Goal: Transaction & Acquisition: Obtain resource

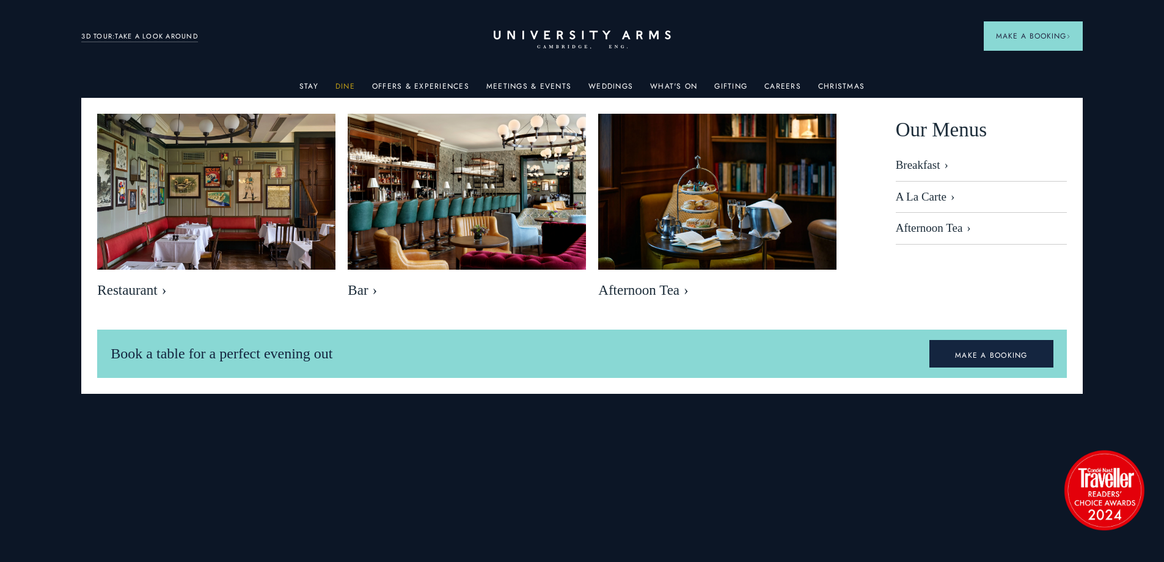
click at [350, 85] on link "Dine" at bounding box center [346, 90] width 20 height 16
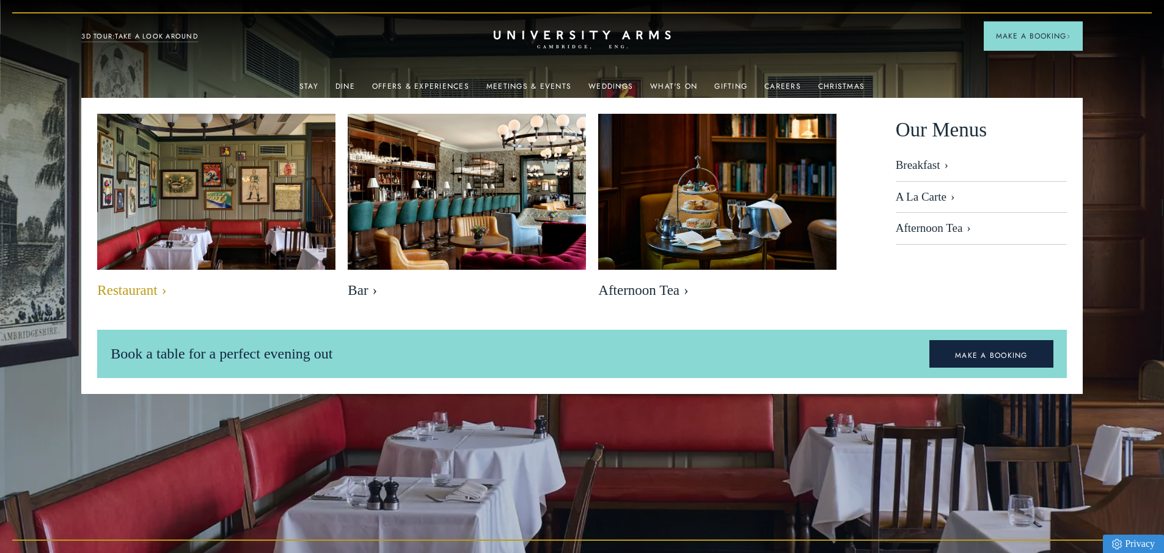
click at [210, 248] on img at bounding box center [216, 192] width 274 height 183
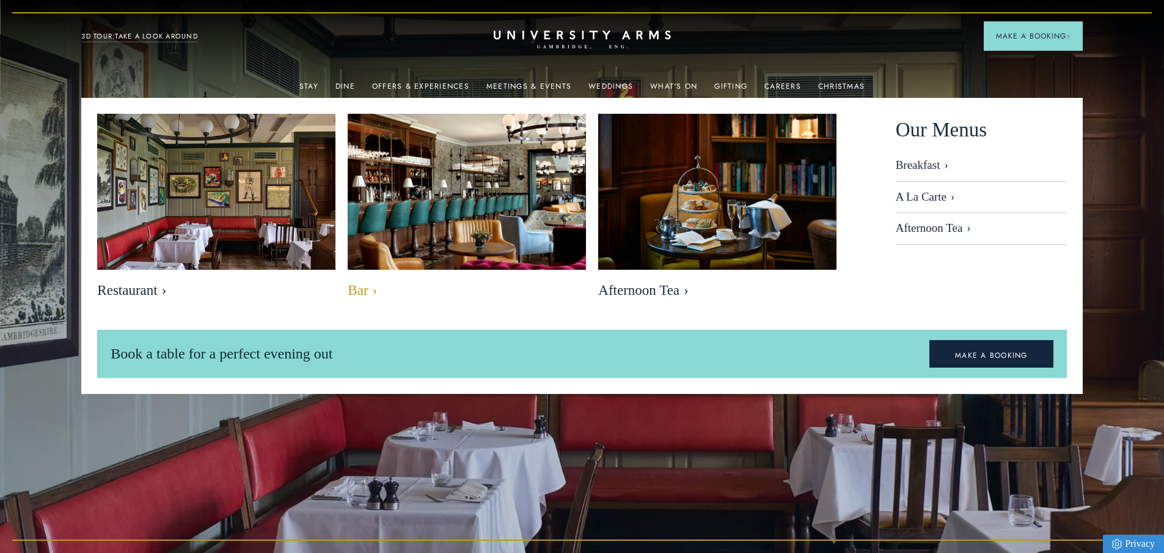
click at [523, 190] on img at bounding box center [467, 192] width 274 height 183
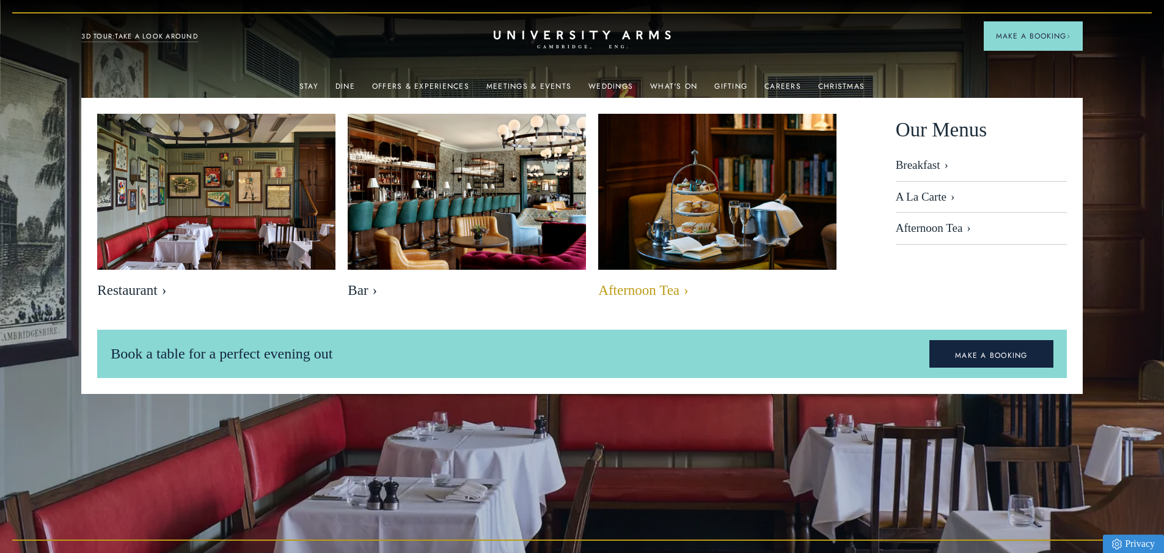
click at [639, 178] on img at bounding box center [718, 192] width 274 height 183
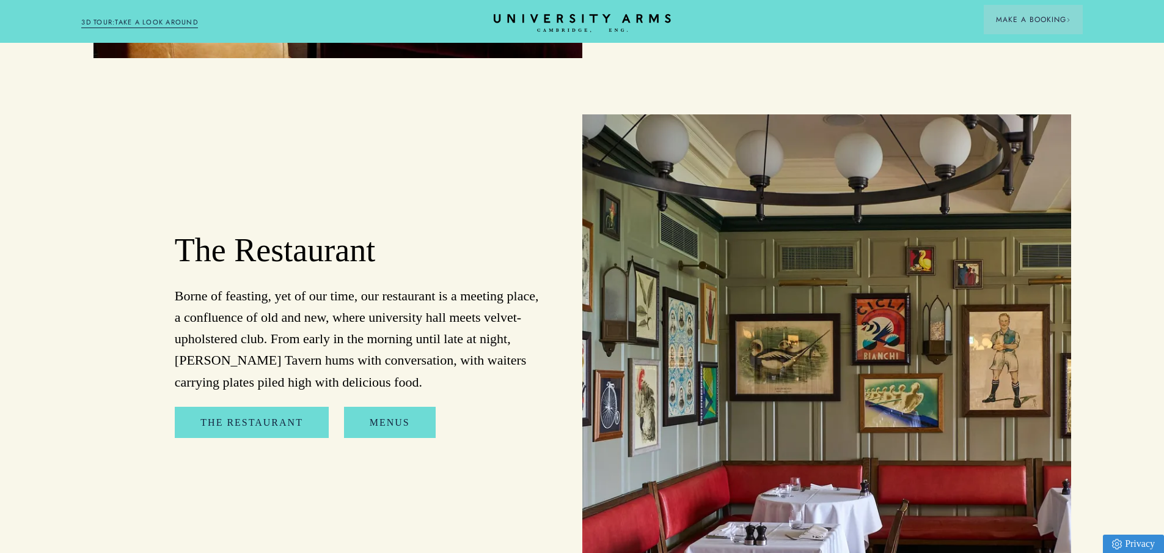
scroll to position [1406, 0]
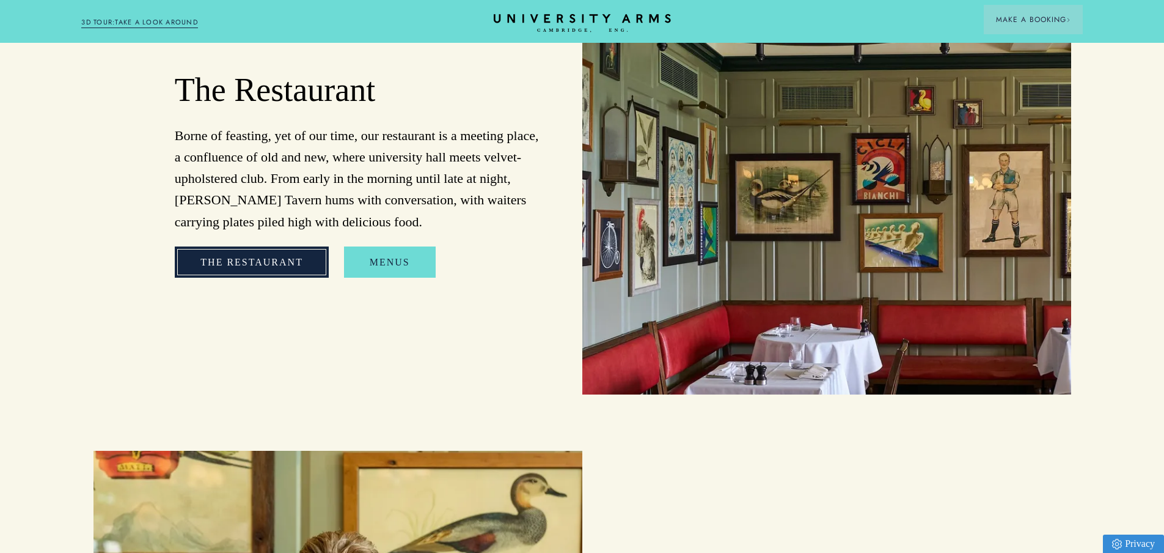
click at [304, 273] on link "The Restaurant" at bounding box center [252, 262] width 154 height 32
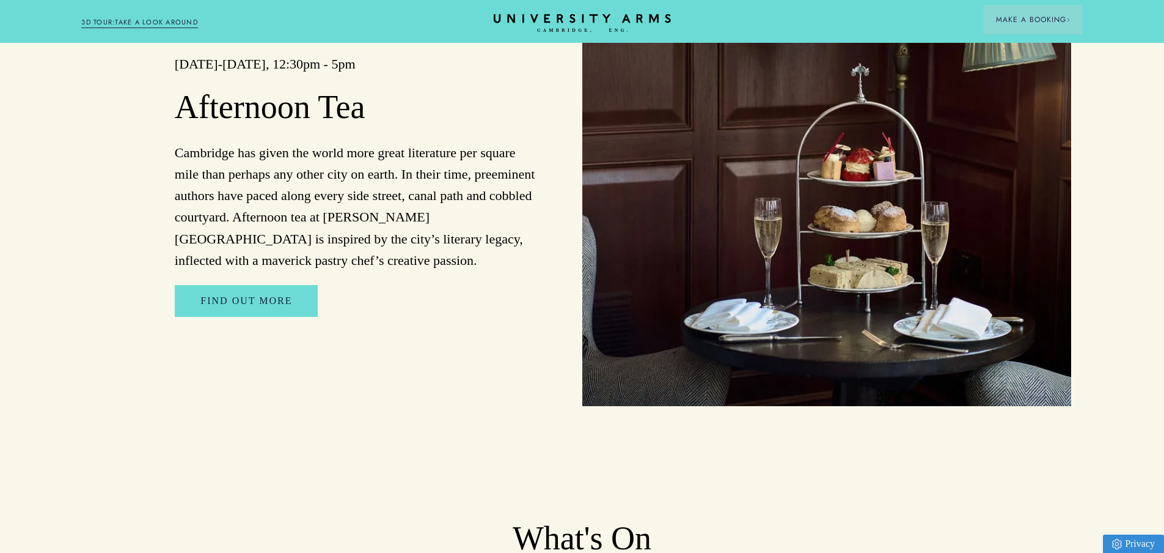
scroll to position [2262, 0]
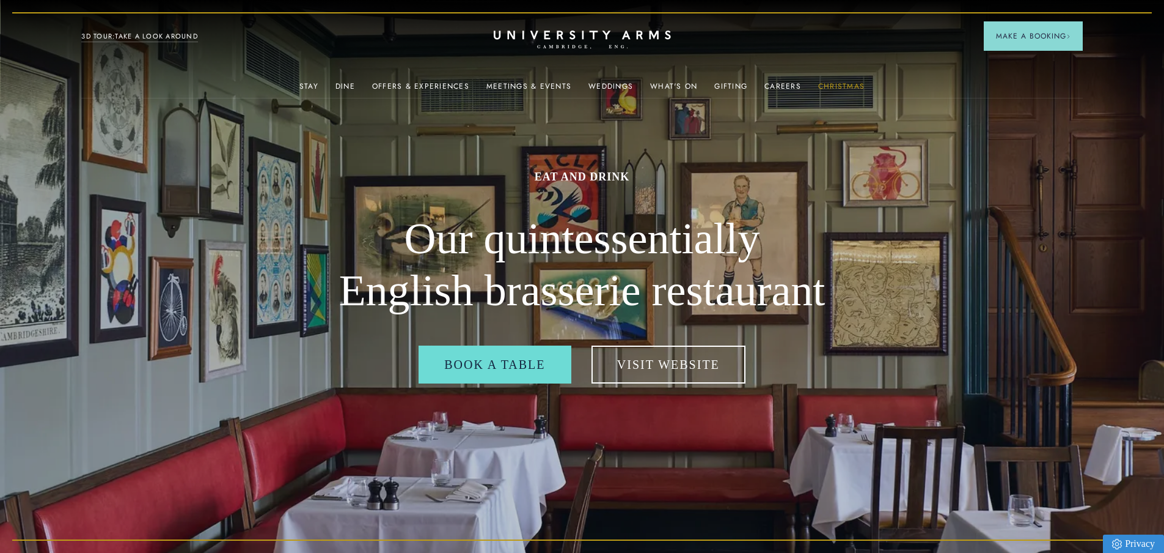
click at [851, 86] on link "Christmas" at bounding box center [842, 90] width 46 height 16
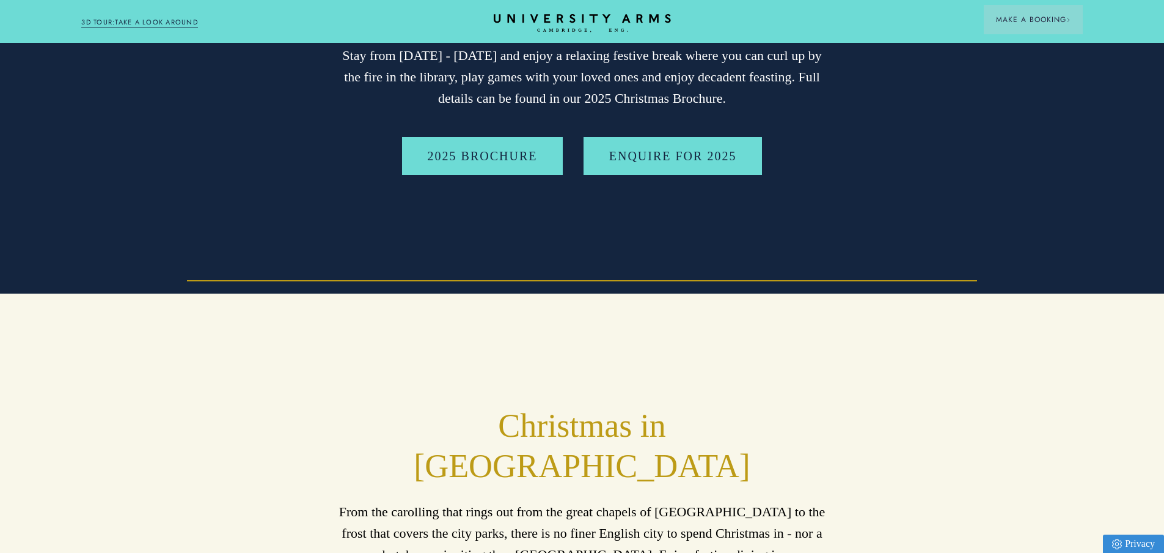
scroll to position [122, 0]
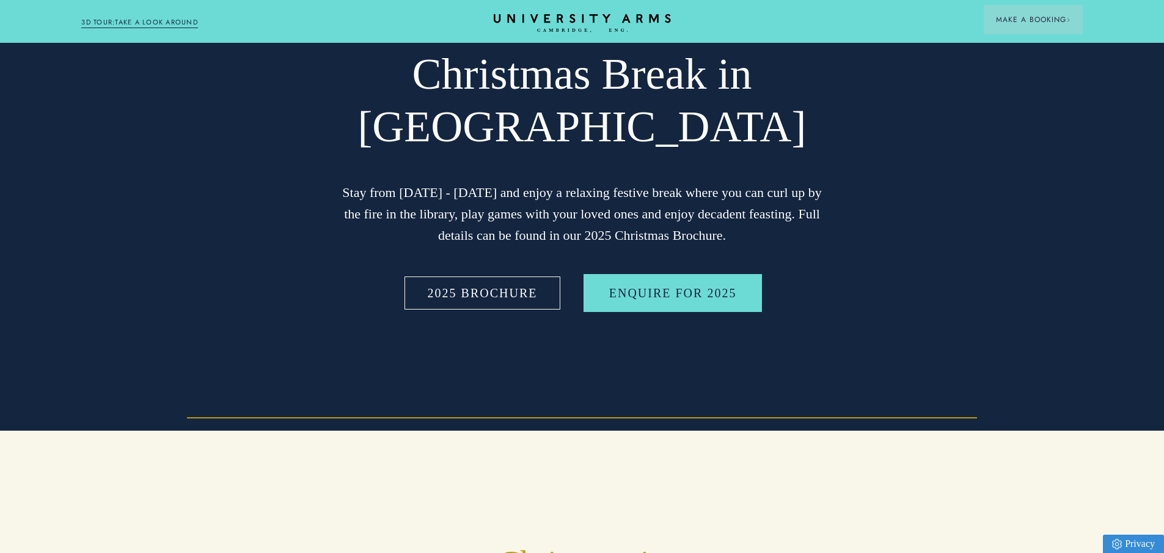
click at [506, 286] on link "2025 BROCHURE" at bounding box center [482, 293] width 161 height 38
